Goal: Obtain resource: Obtain resource

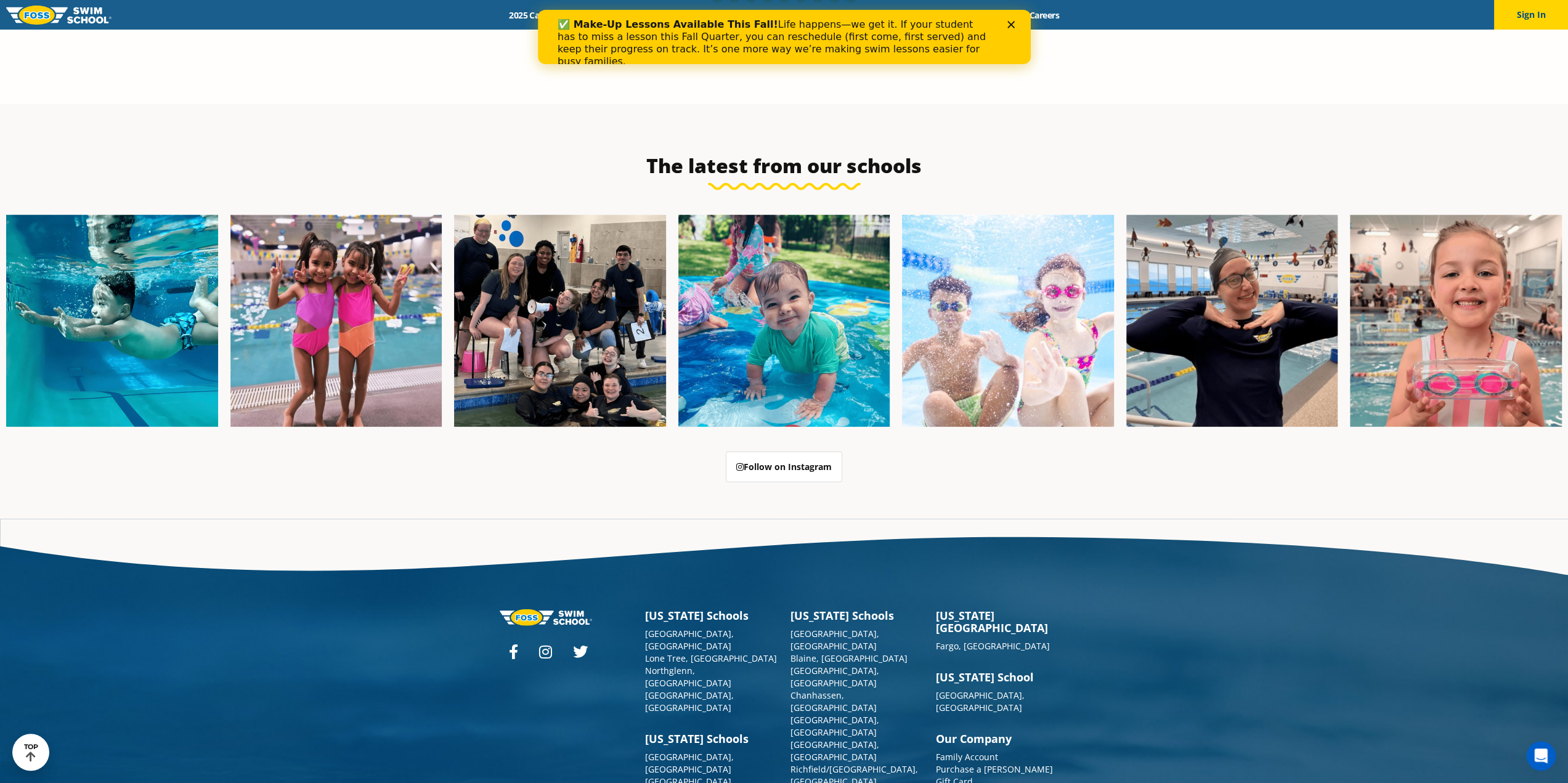
scroll to position [3243, 0]
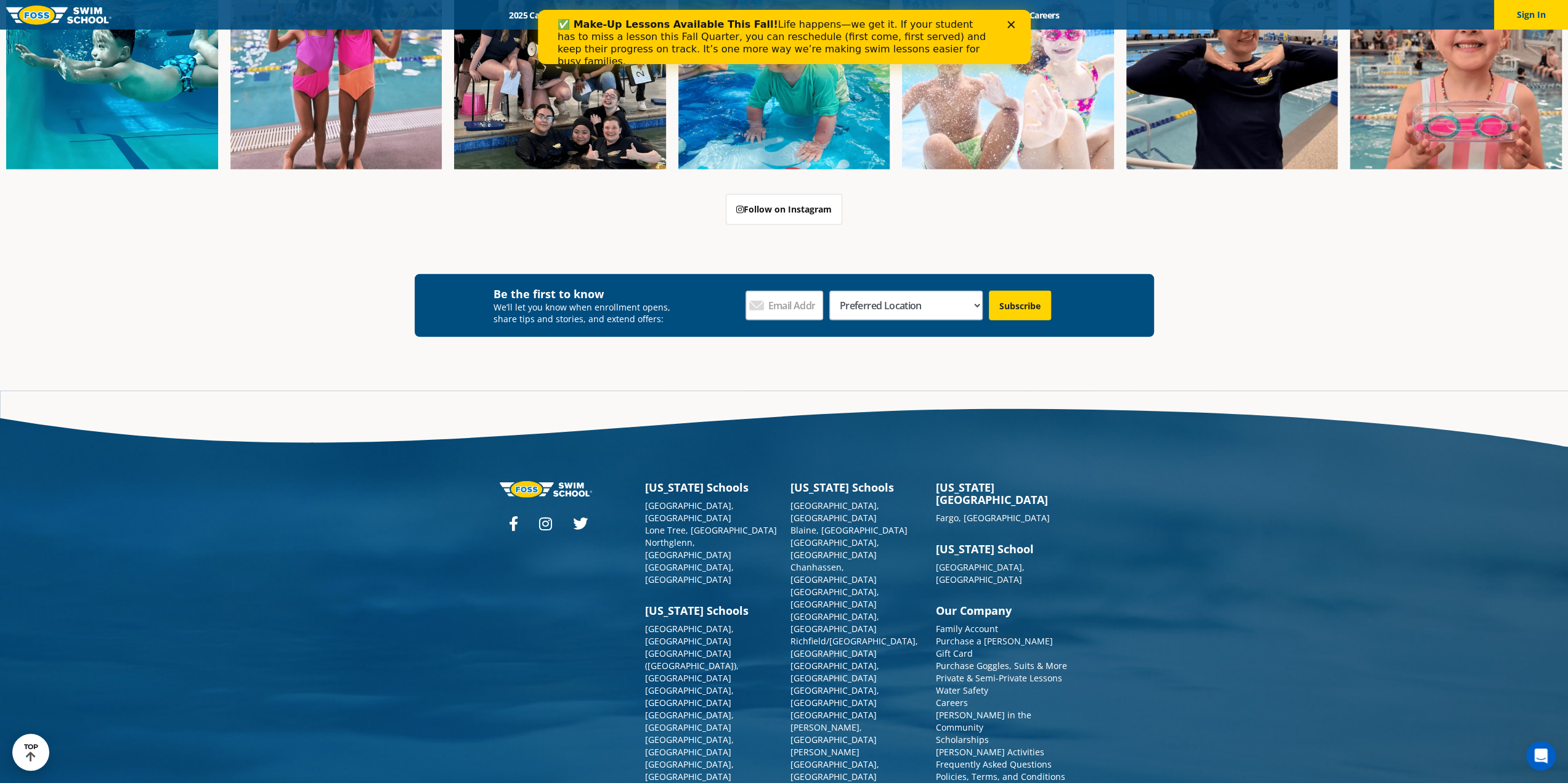
scroll to position [3158, 0]
click at [1473, 350] on div "Be the first to know We’ll let you know when enrollment opens, share tips and s…" at bounding box center [784, 318] width 1568 height 88
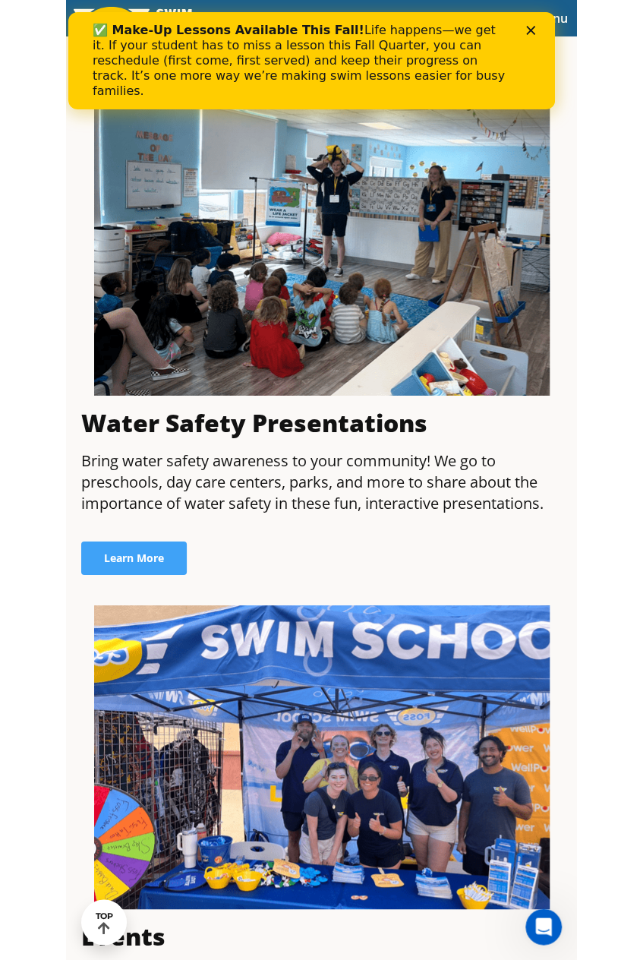
scroll to position [1077, 0]
